Goal: Information Seeking & Learning: Learn about a topic

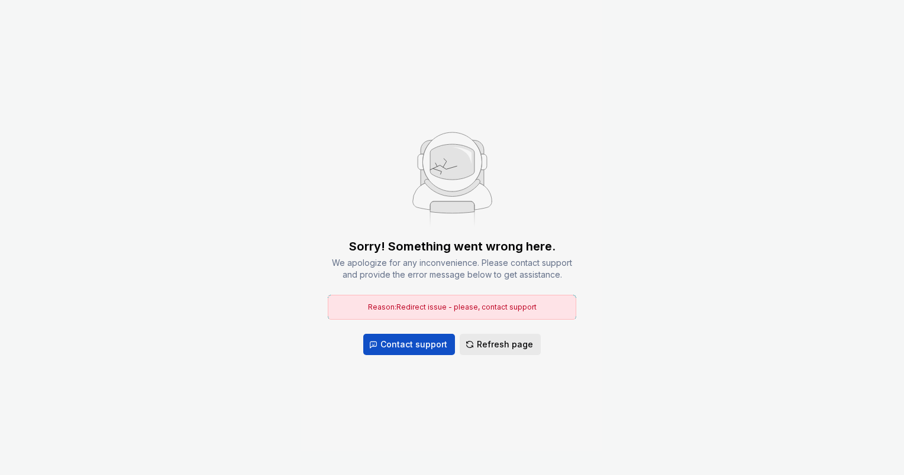
click at [503, 345] on span "Refresh page" at bounding box center [505, 345] width 56 height 12
click at [504, 345] on span "Refresh page" at bounding box center [505, 345] width 56 height 12
click at [503, 346] on span "Refresh page" at bounding box center [505, 345] width 56 height 12
click at [412, 341] on span "Contact support" at bounding box center [413, 345] width 67 height 12
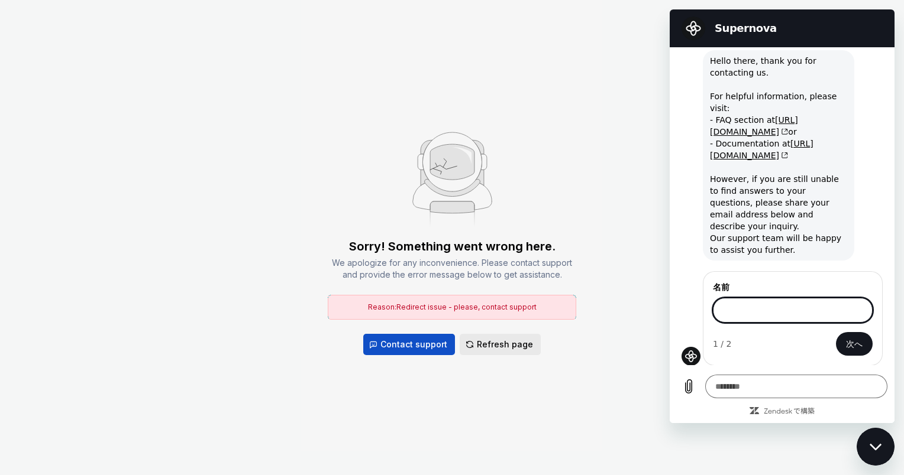
scroll to position [33, 0]
click at [586, 400] on div "Sorry! Something went wrong here. We apologize for any inconvenience. Please co…" at bounding box center [452, 237] width 904 height 475
click at [506, 347] on span "Refresh page" at bounding box center [505, 345] width 56 height 12
click at [158, 258] on div "Sorry! Something went wrong here. We apologize for any inconvenience. Please co…" at bounding box center [452, 237] width 904 height 475
click at [241, 157] on div "Sorry! Something went wrong here. We apologize for any inconvenience. Please co…" at bounding box center [452, 237] width 904 height 475
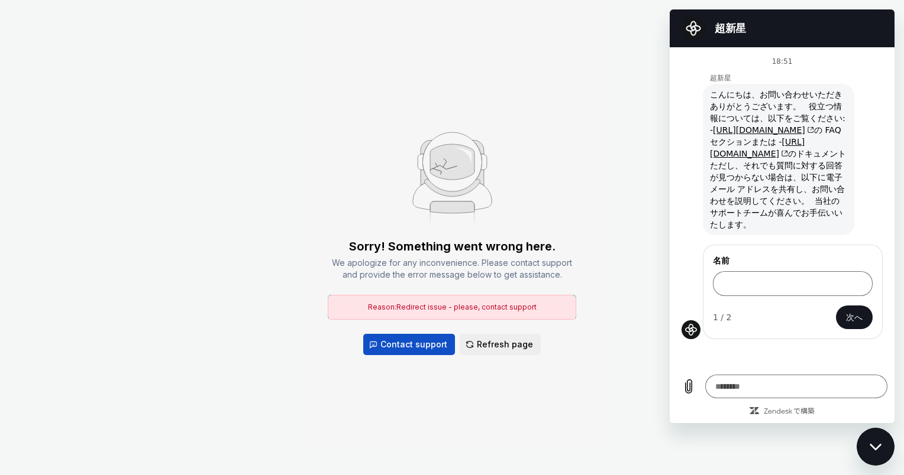
scroll to position [0, 0]
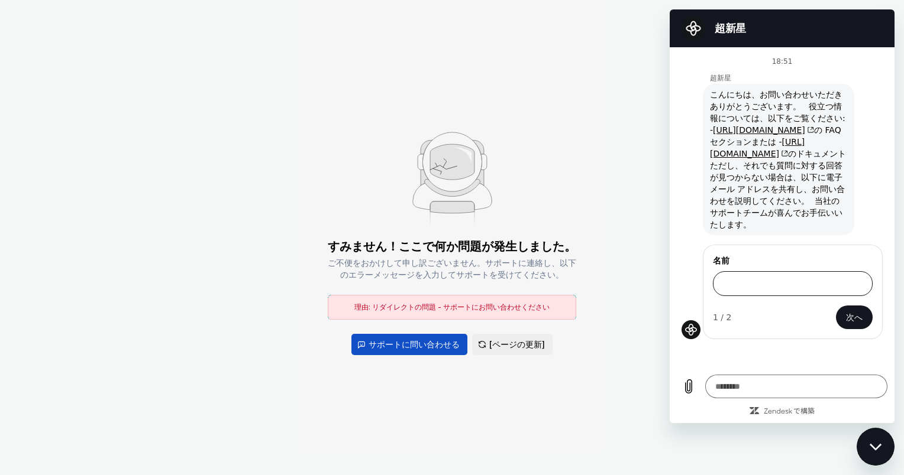
click at [774, 271] on input "名前" at bounding box center [793, 283] width 160 height 25
click at [513, 347] on span "[ページの更新]" at bounding box center [517, 345] width 56 height 12
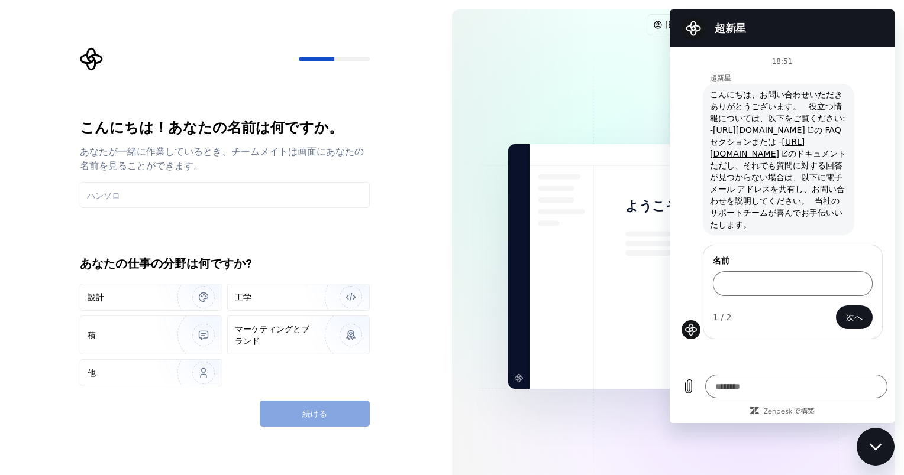
type textarea "*"
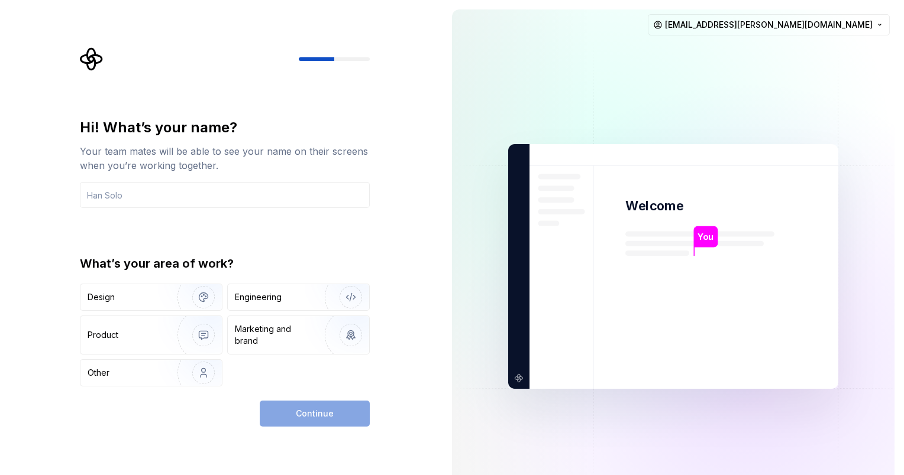
scroll to position [348, 0]
click at [265, 301] on div "Engineering" at bounding box center [258, 298] width 47 height 12
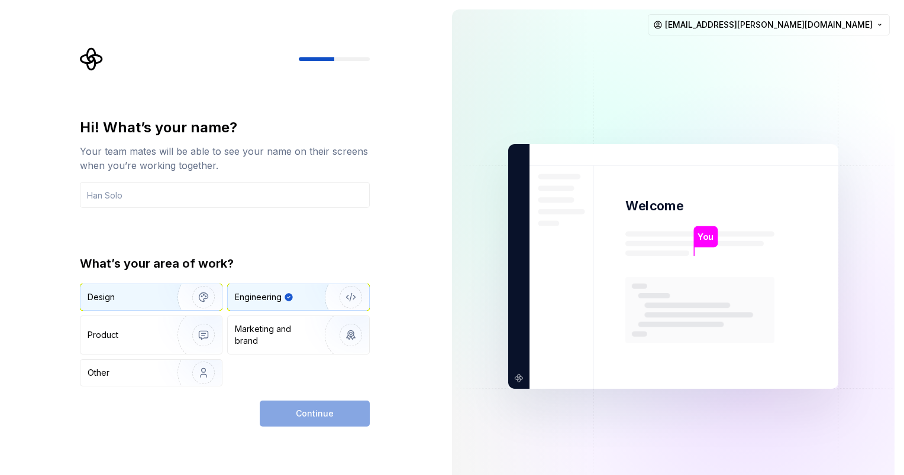
click at [165, 298] on img "button" at bounding box center [196, 297] width 76 height 79
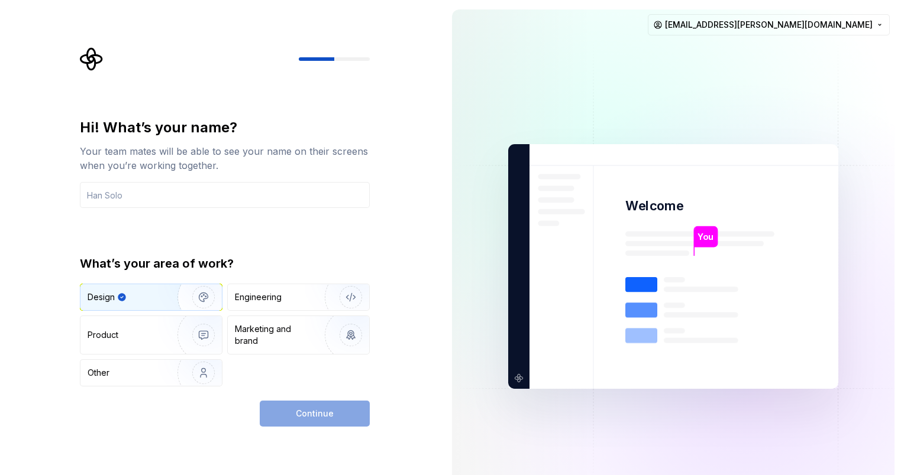
click at [226, 298] on div "Design Engineering Product Marketing and brand Other" at bounding box center [225, 335] width 290 height 103
click at [258, 302] on div "Engineering" at bounding box center [258, 298] width 47 height 12
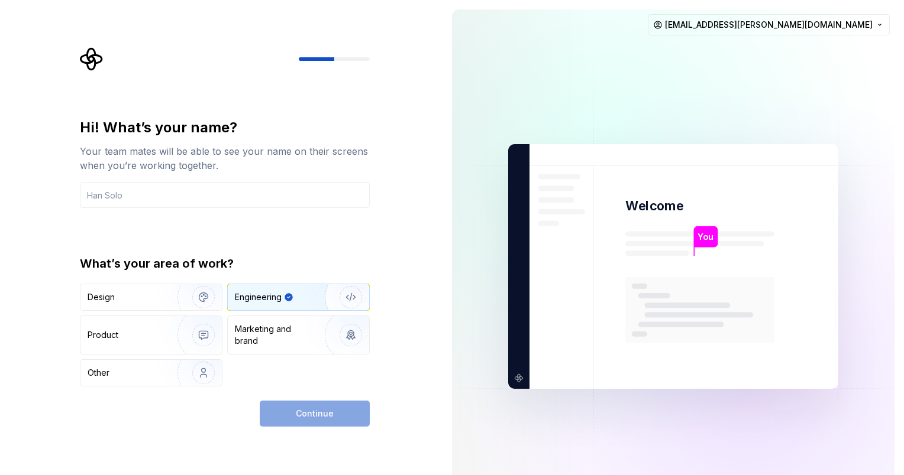
click at [353, 302] on img "button" at bounding box center [343, 297] width 76 height 79
click at [164, 194] on input "text" at bounding box center [225, 195] width 290 height 26
type input "H"
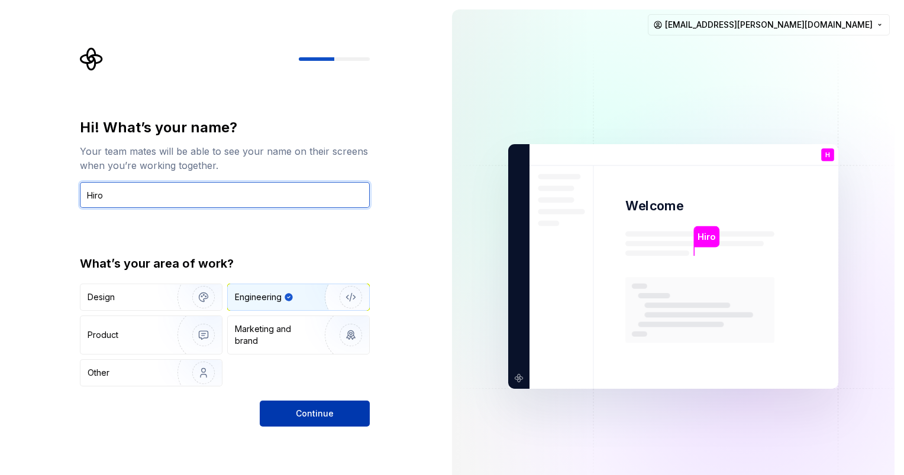
type input "Hiro"
click at [303, 416] on span "Continue" at bounding box center [315, 414] width 38 height 12
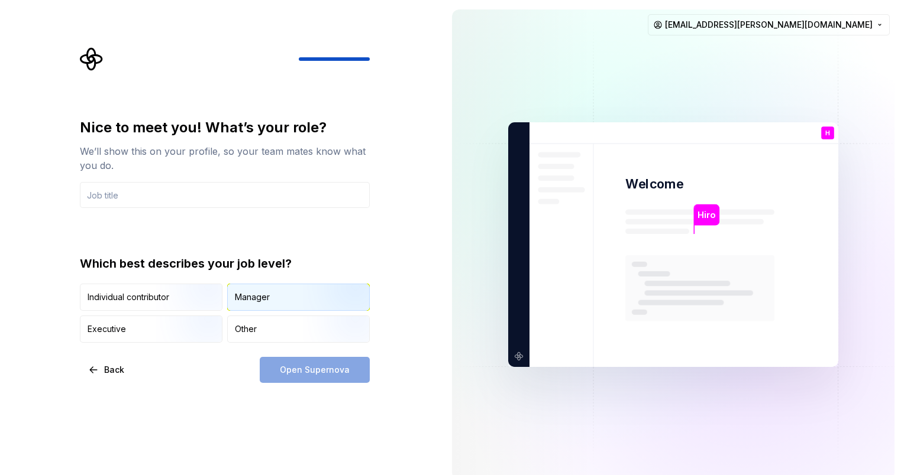
click at [284, 297] on div "Manager" at bounding box center [298, 297] width 141 height 26
click at [186, 200] on input "text" at bounding box center [225, 195] width 290 height 26
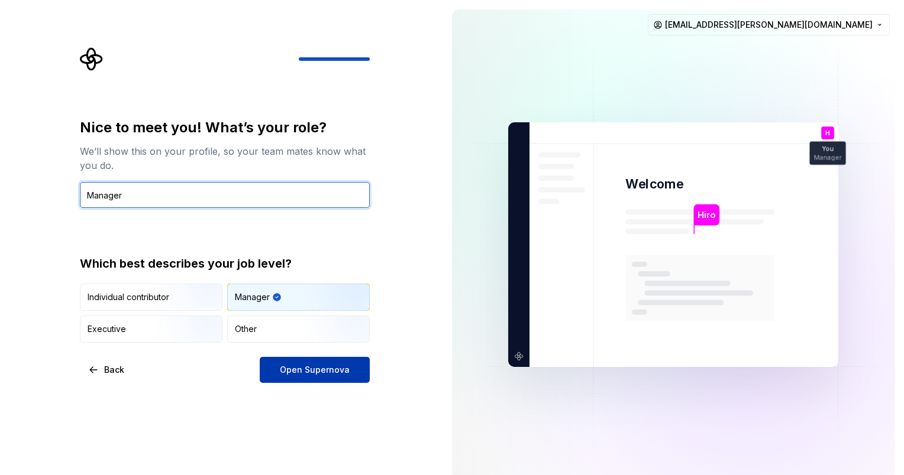
type input "Manager"
click at [340, 371] on span "Open Supernova" at bounding box center [315, 370] width 70 height 12
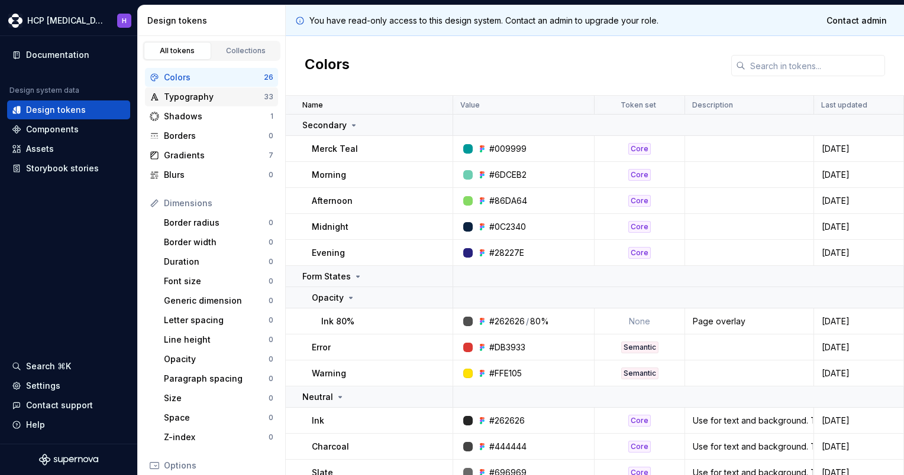
click at [189, 104] on div "Typography 33" at bounding box center [211, 97] width 133 height 19
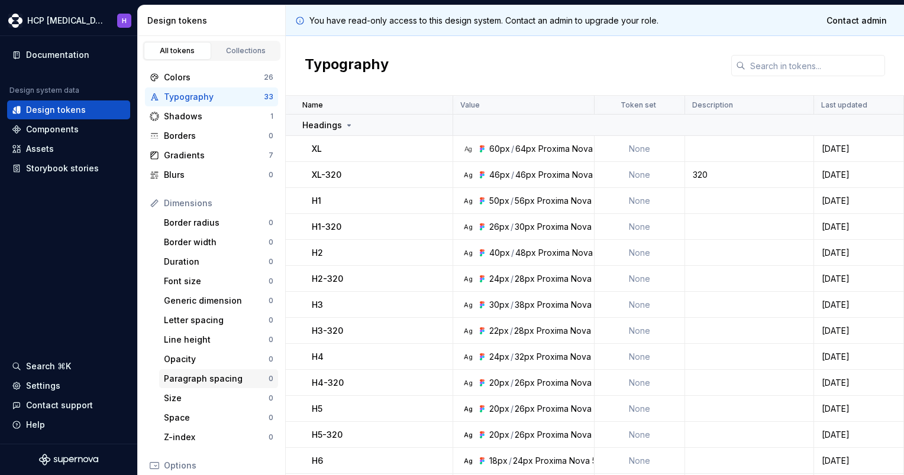
click at [195, 381] on div "Paragraph spacing" at bounding box center [216, 379] width 105 height 12
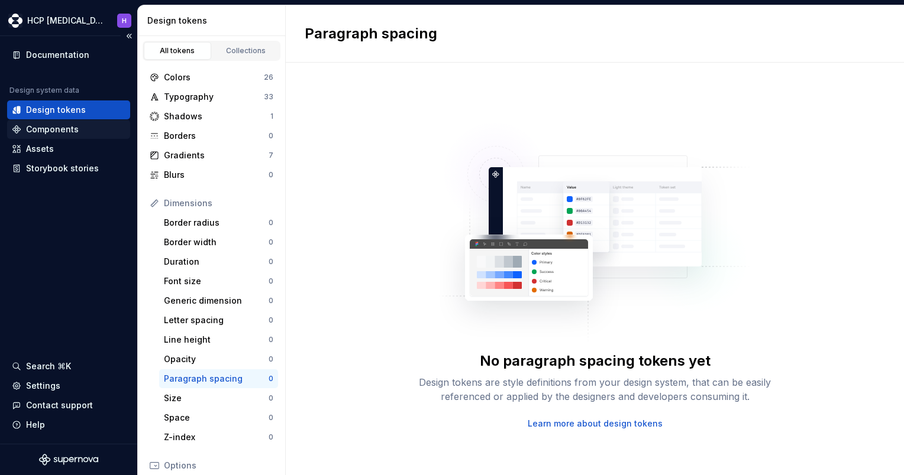
click at [75, 133] on div "Components" at bounding box center [52, 130] width 53 height 12
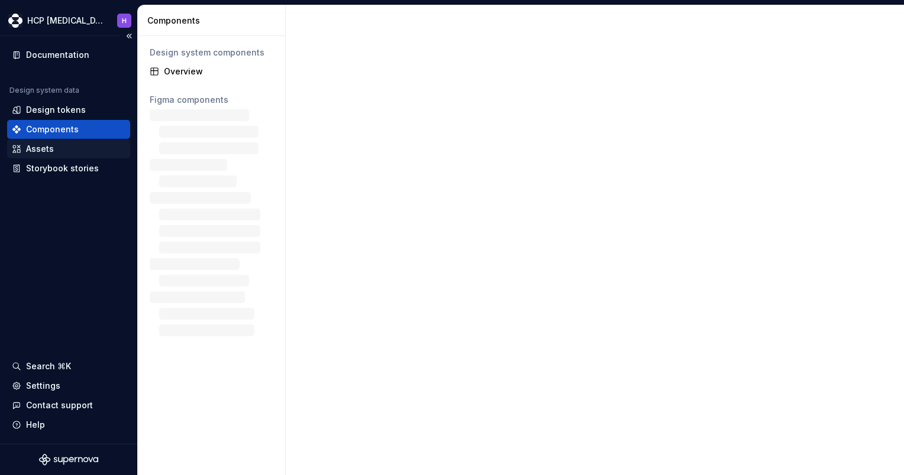
click at [60, 150] on div "Assets" at bounding box center [69, 149] width 114 height 12
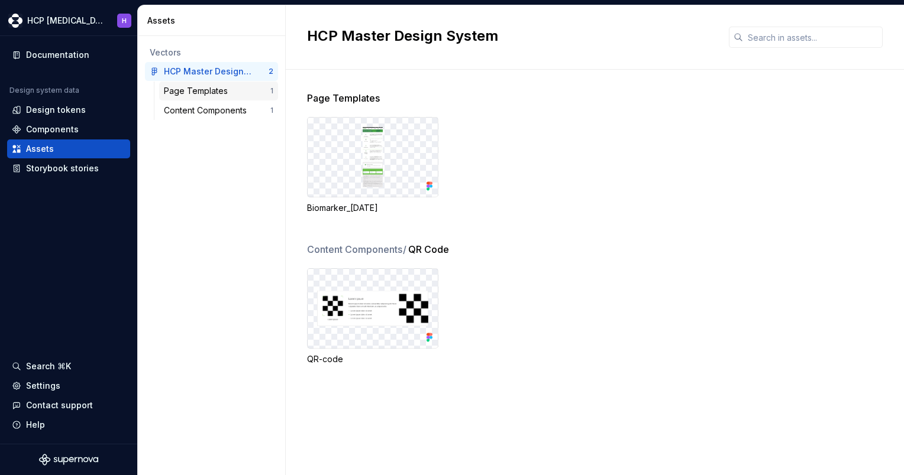
click at [244, 95] on div "Page Templates" at bounding box center [217, 91] width 106 height 12
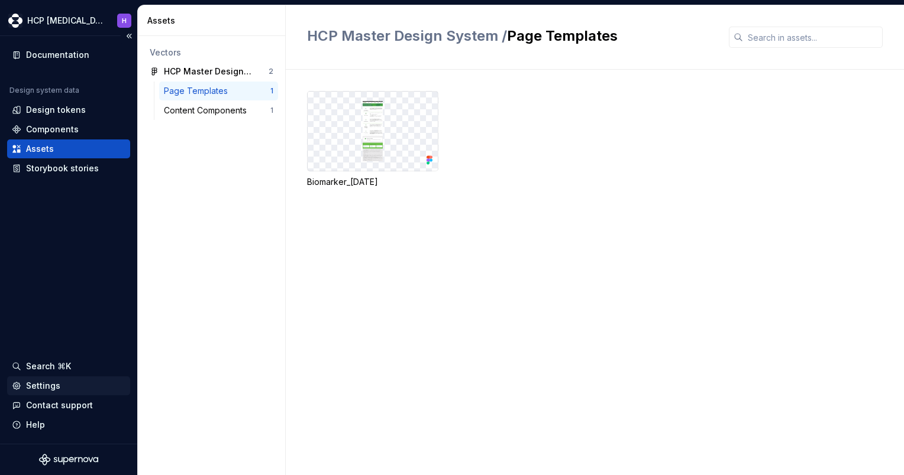
click at [38, 384] on div "Settings" at bounding box center [43, 386] width 34 height 12
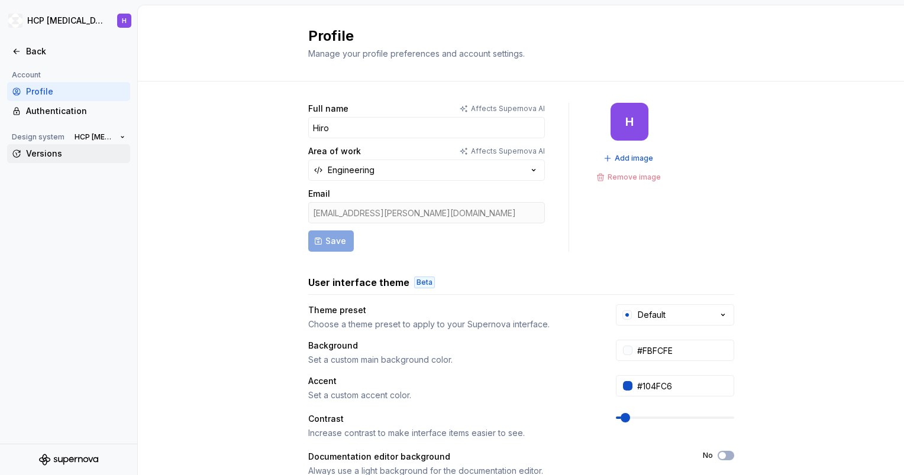
click at [67, 155] on div "Versions" at bounding box center [75, 154] width 99 height 12
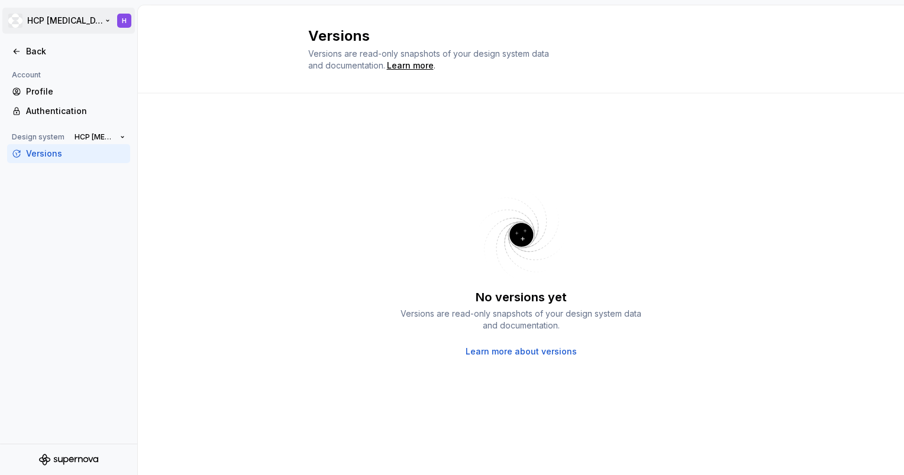
click at [63, 21] on html "HCP Keytruda H Back Account Profile Authentication Design system HCP Keytruda V…" at bounding box center [452, 237] width 904 height 475
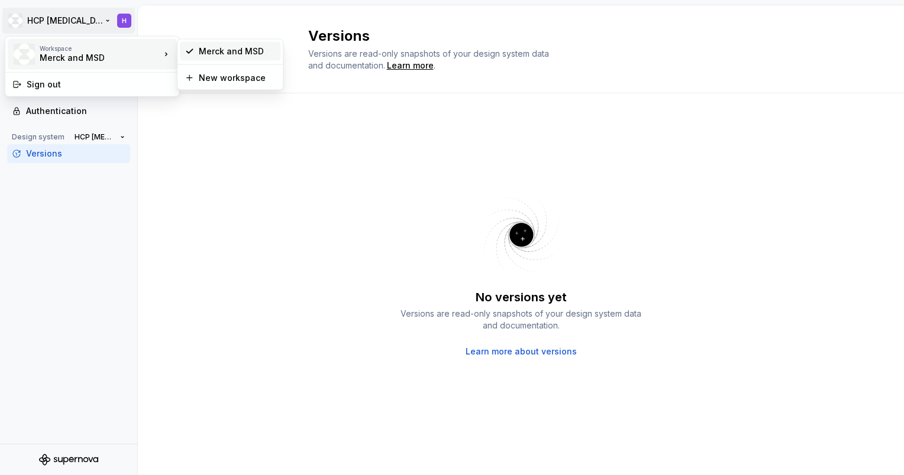
click at [237, 54] on div "Merck and MSD" at bounding box center [237, 52] width 77 height 12
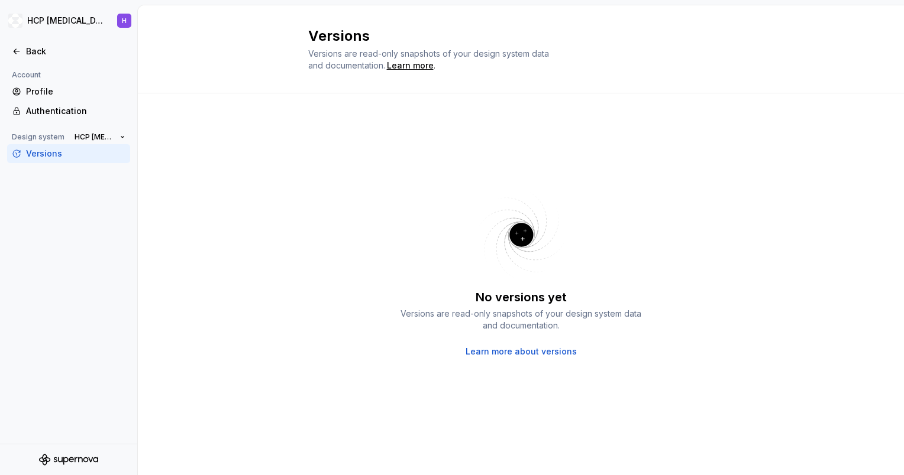
click at [75, 460] on icon "Supernova Logo" at bounding box center [76, 460] width 3 height 5
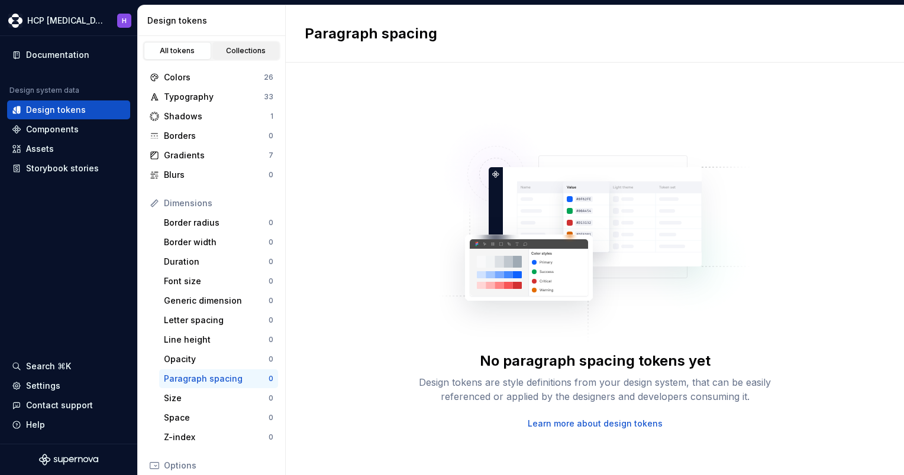
click at [253, 57] on link "Collections" at bounding box center [245, 51] width 67 height 18
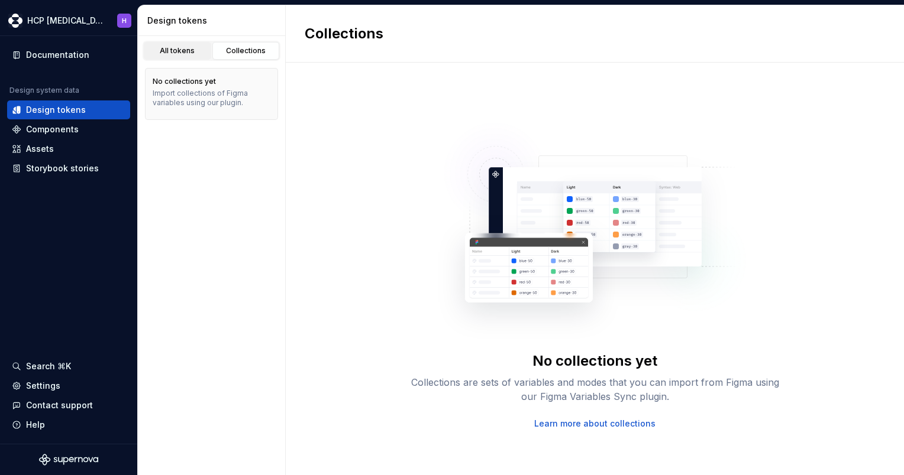
click at [163, 54] on div "All tokens" at bounding box center [177, 50] width 59 height 9
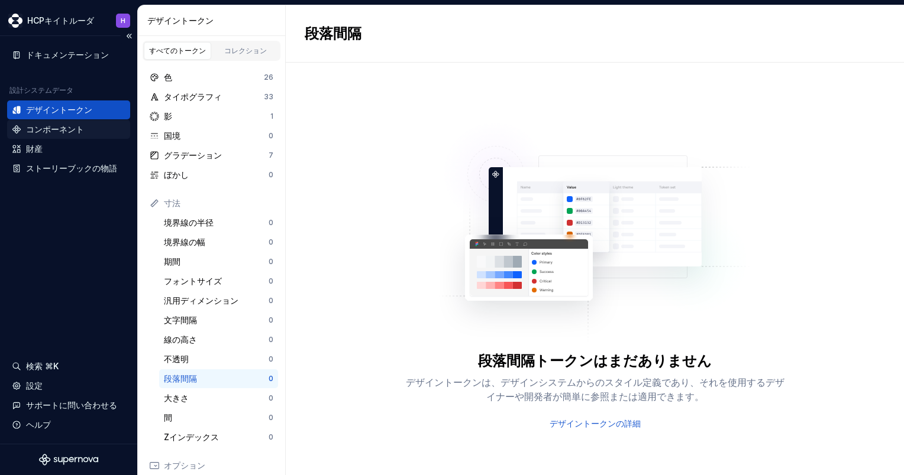
click at [75, 128] on div "コンポーネント" at bounding box center [55, 130] width 58 height 12
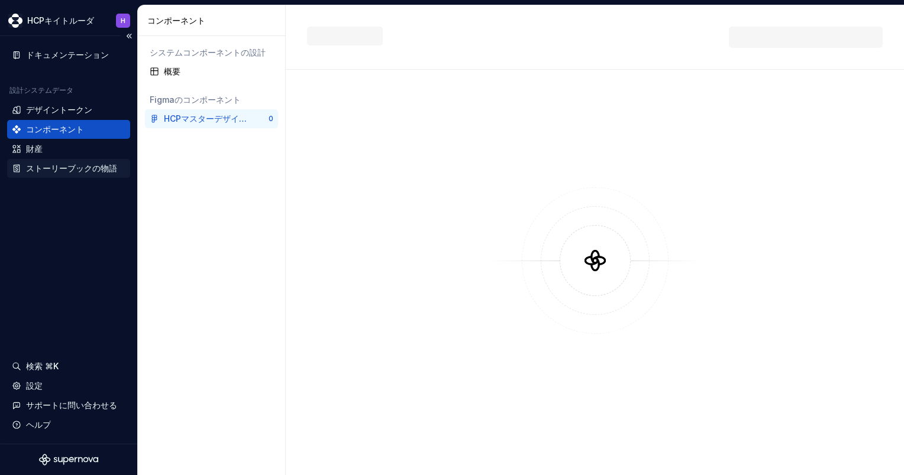
click at [67, 166] on div "ストーリーブックの物語" at bounding box center [71, 169] width 91 height 12
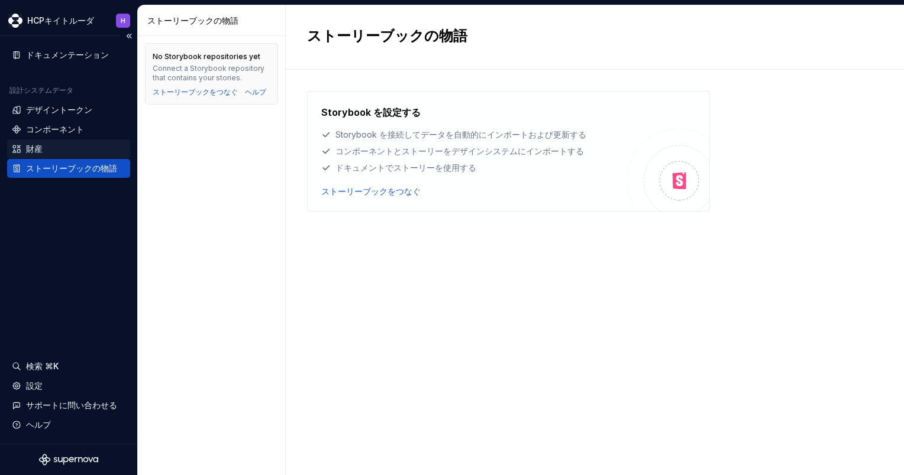
click at [75, 148] on div "財産" at bounding box center [69, 149] width 114 height 12
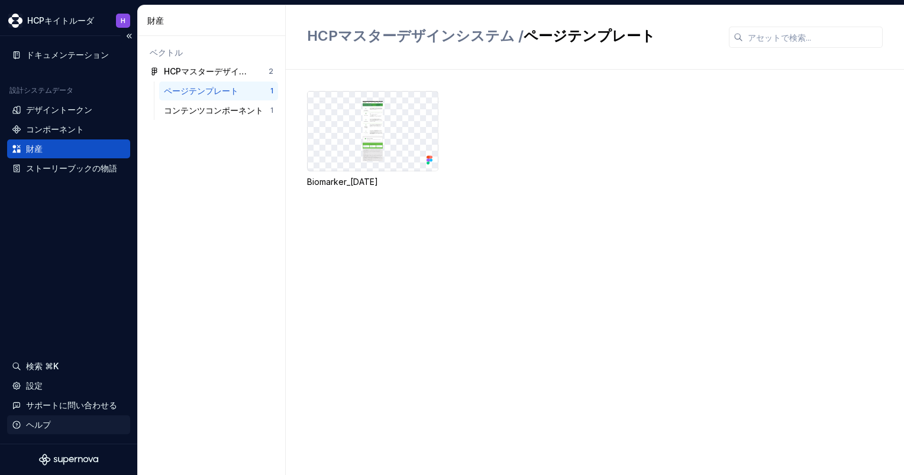
click at [38, 426] on div "ヘルプ" at bounding box center [38, 425] width 25 height 12
click at [45, 364] on div "検索 ⌘K" at bounding box center [42, 367] width 33 height 12
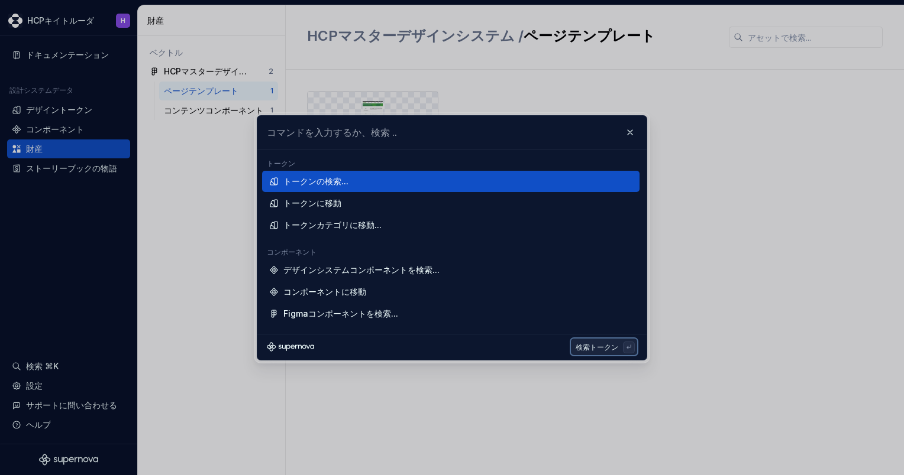
click at [586, 352] on button "検索トークン" at bounding box center [604, 347] width 66 height 17
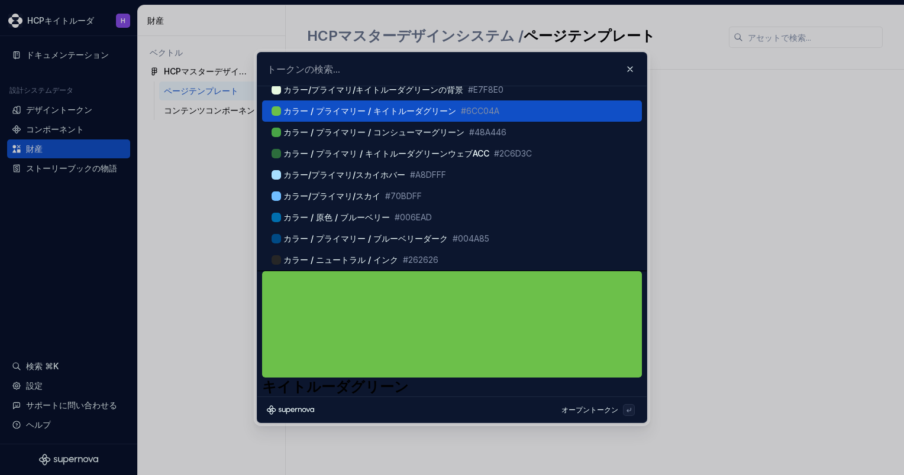
scroll to position [5, 0]
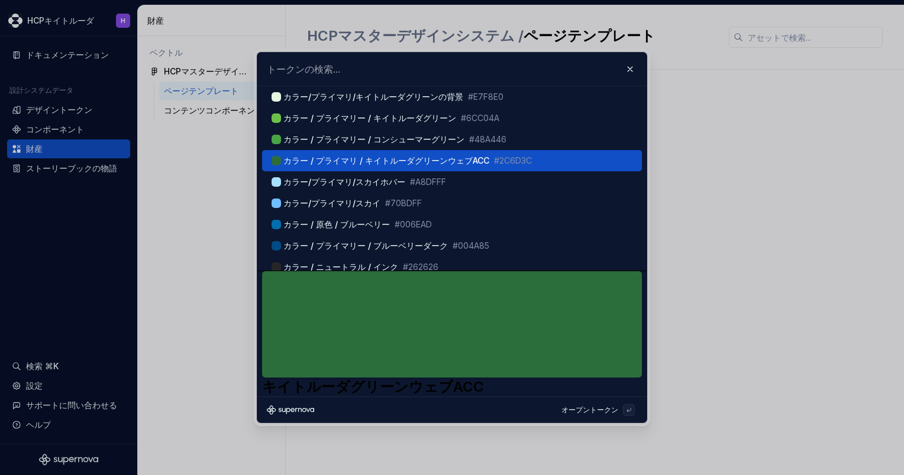
click at [336, 168] on div "カラー / プライマリ / キイトルーダグリーンウェブACC #2C6D3C" at bounding box center [452, 160] width 380 height 21
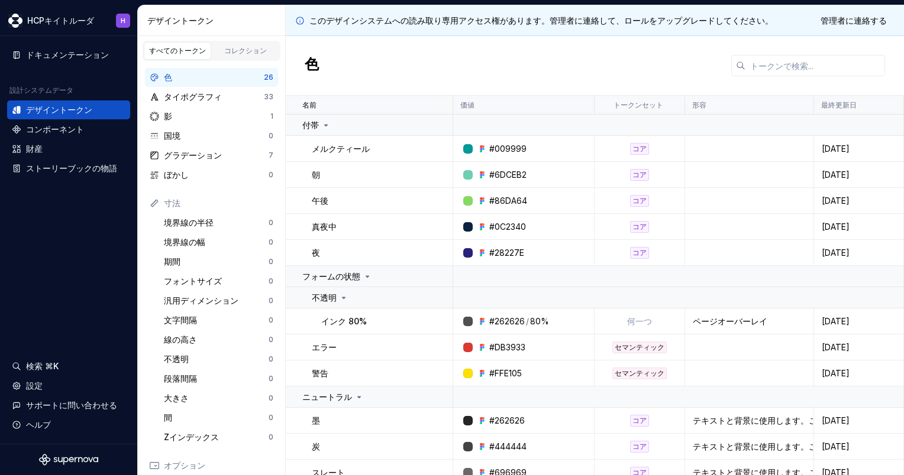
click at [497, 155] on td "#009999" at bounding box center [523, 149] width 141 height 26
click at [465, 150] on div at bounding box center [467, 148] width 9 height 9
click at [190, 99] on div "タイポグラフィ" at bounding box center [214, 97] width 100 height 12
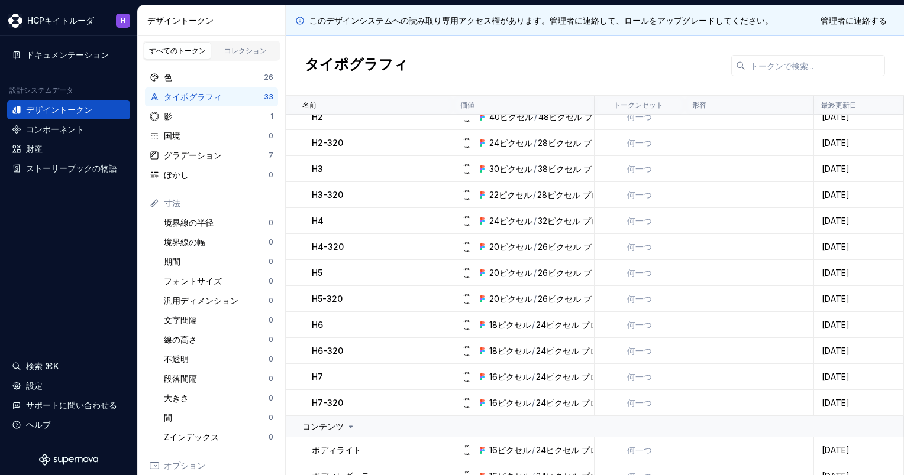
scroll to position [177, 0]
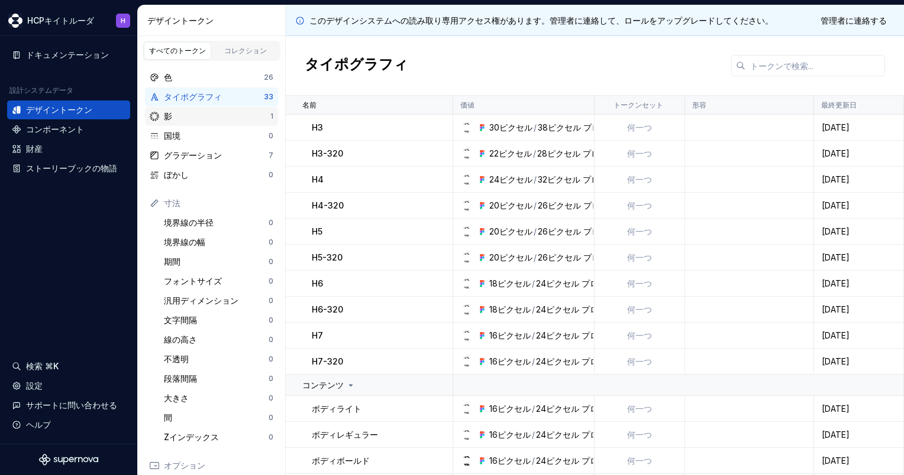
click at [202, 109] on div "影 1" at bounding box center [211, 116] width 133 height 19
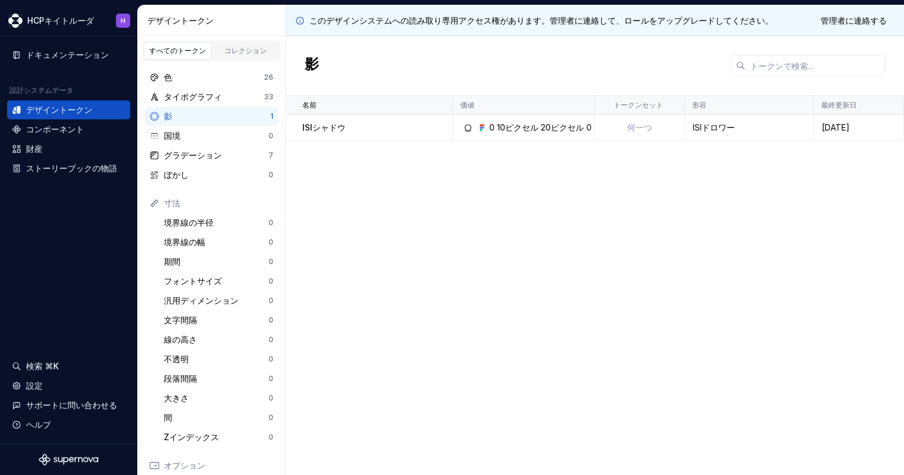
click at [522, 125] on div "10ピクセル" at bounding box center [517, 128] width 41 height 12
click at [468, 130] on circle at bounding box center [468, 128] width 6 height 6
click at [521, 130] on div "10ピクセル" at bounding box center [517, 128] width 41 height 12
type textarea "*"
